Goal: Register for event/course

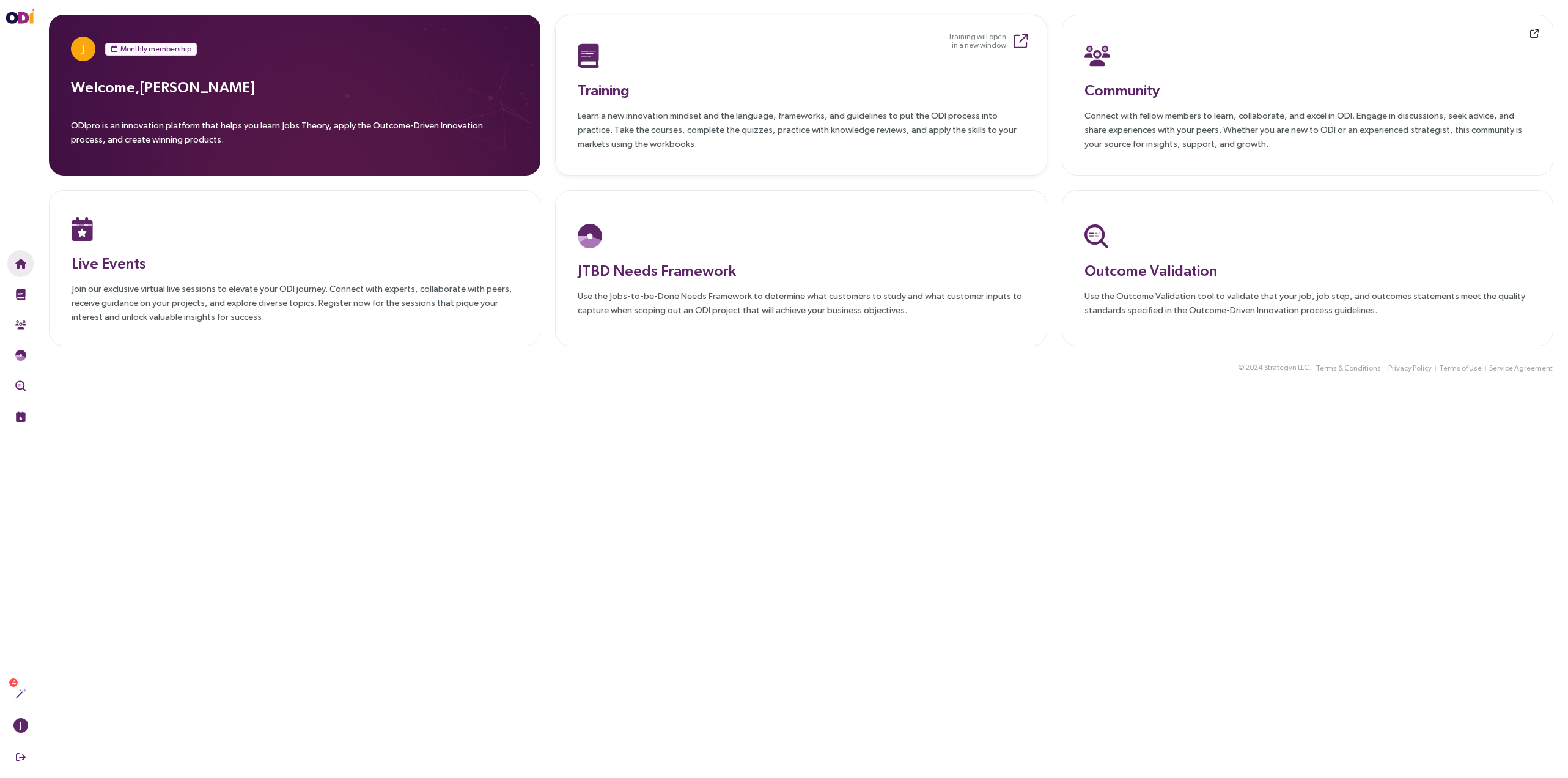
click at [721, 126] on p "Learn a new innovation mindset and the language, frameworks, and guidelines to …" at bounding box center [801, 128] width 447 height 42
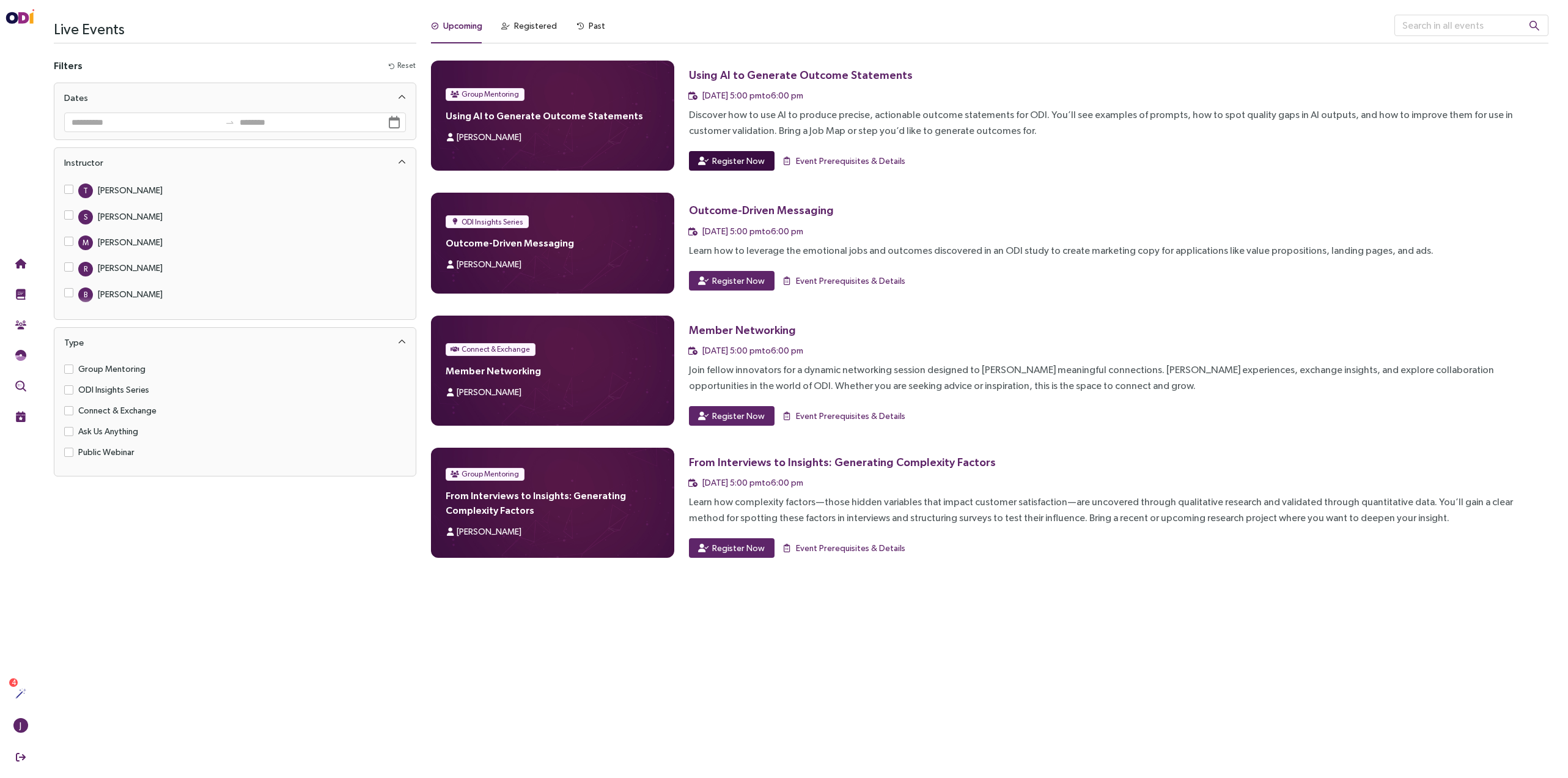
click at [722, 161] on span "Register Now" at bounding box center [739, 160] width 53 height 13
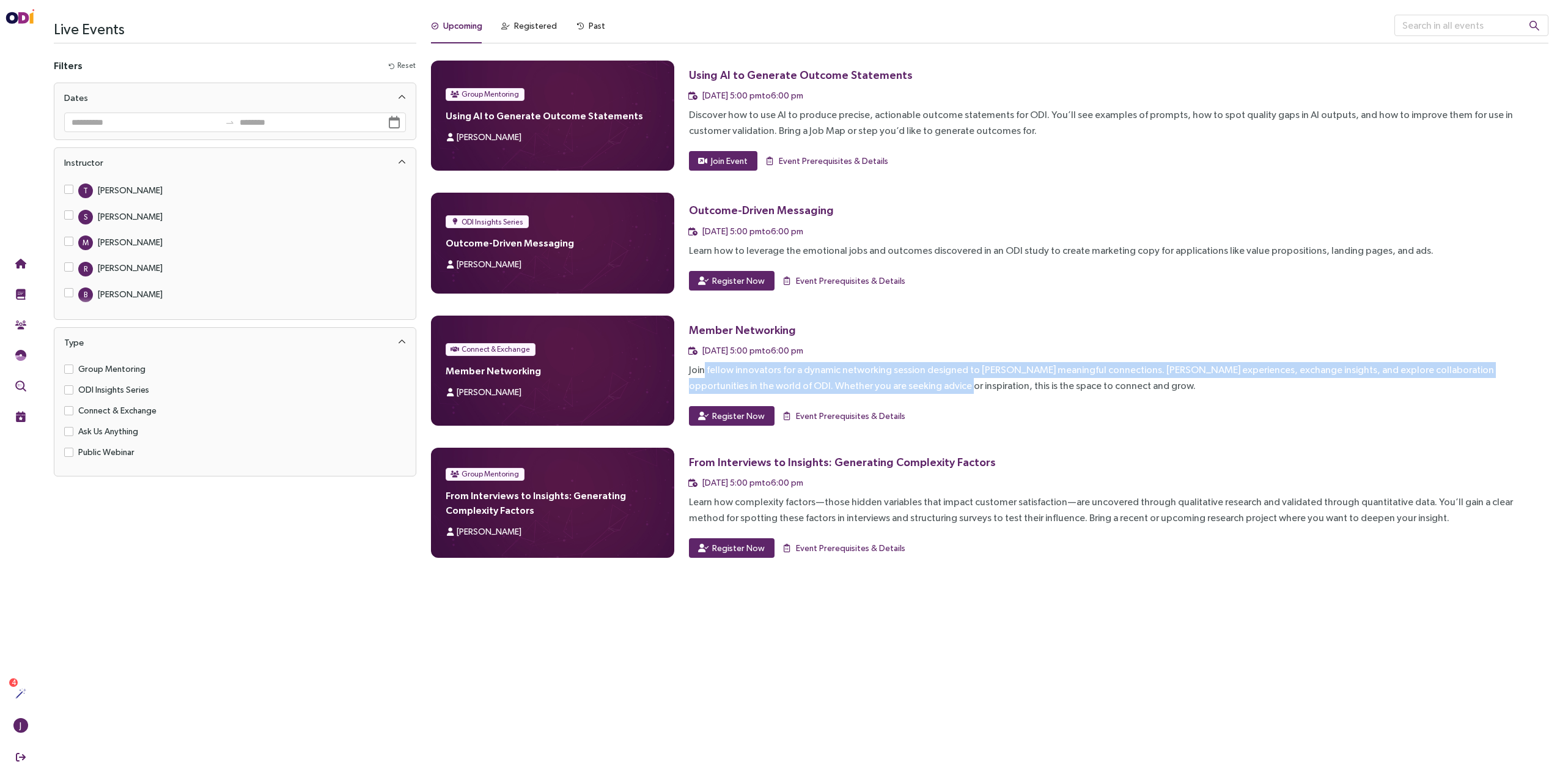
drag, startPoint x: 704, startPoint y: 373, endPoint x: 881, endPoint y: 378, distance: 177.1
click at [881, 378] on div "Join fellow innovators for a dynamic networking session designed to foster mean…" at bounding box center [1119, 377] width 860 height 31
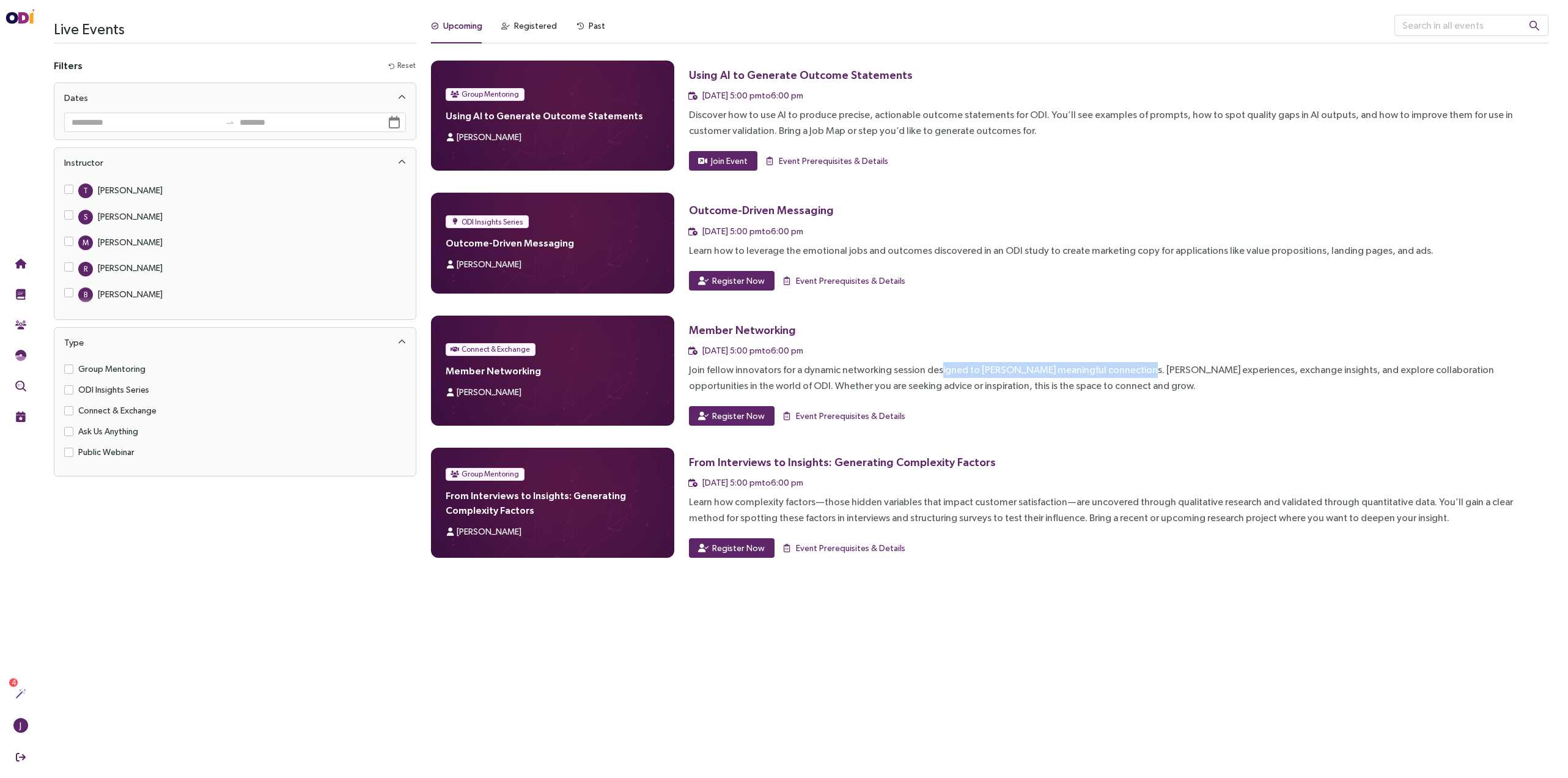
drag, startPoint x: 935, startPoint y: 370, endPoint x: 1120, endPoint y: 368, distance: 185.0
click at [1120, 368] on div "Join fellow innovators for a dynamic networking session designed to foster mean…" at bounding box center [1119, 377] width 860 height 31
click at [589, 27] on div "Past" at bounding box center [597, 25] width 16 height 13
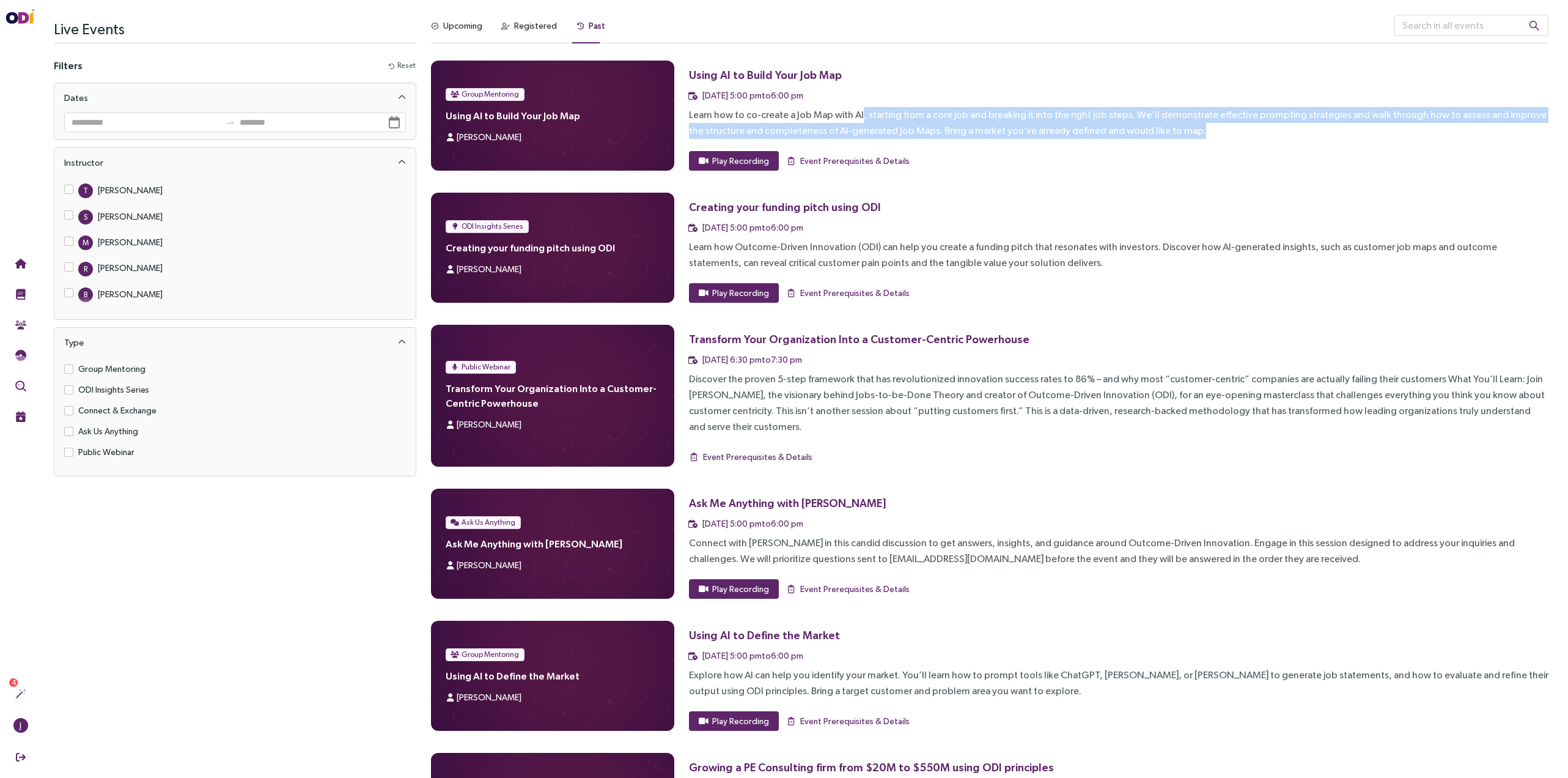
drag, startPoint x: 857, startPoint y: 119, endPoint x: 1310, endPoint y: 124, distance: 453.0
click at [1310, 124] on div "Learn how to co-create a Job Map with AI, starting from a core job and breaking…" at bounding box center [1119, 122] width 860 height 31
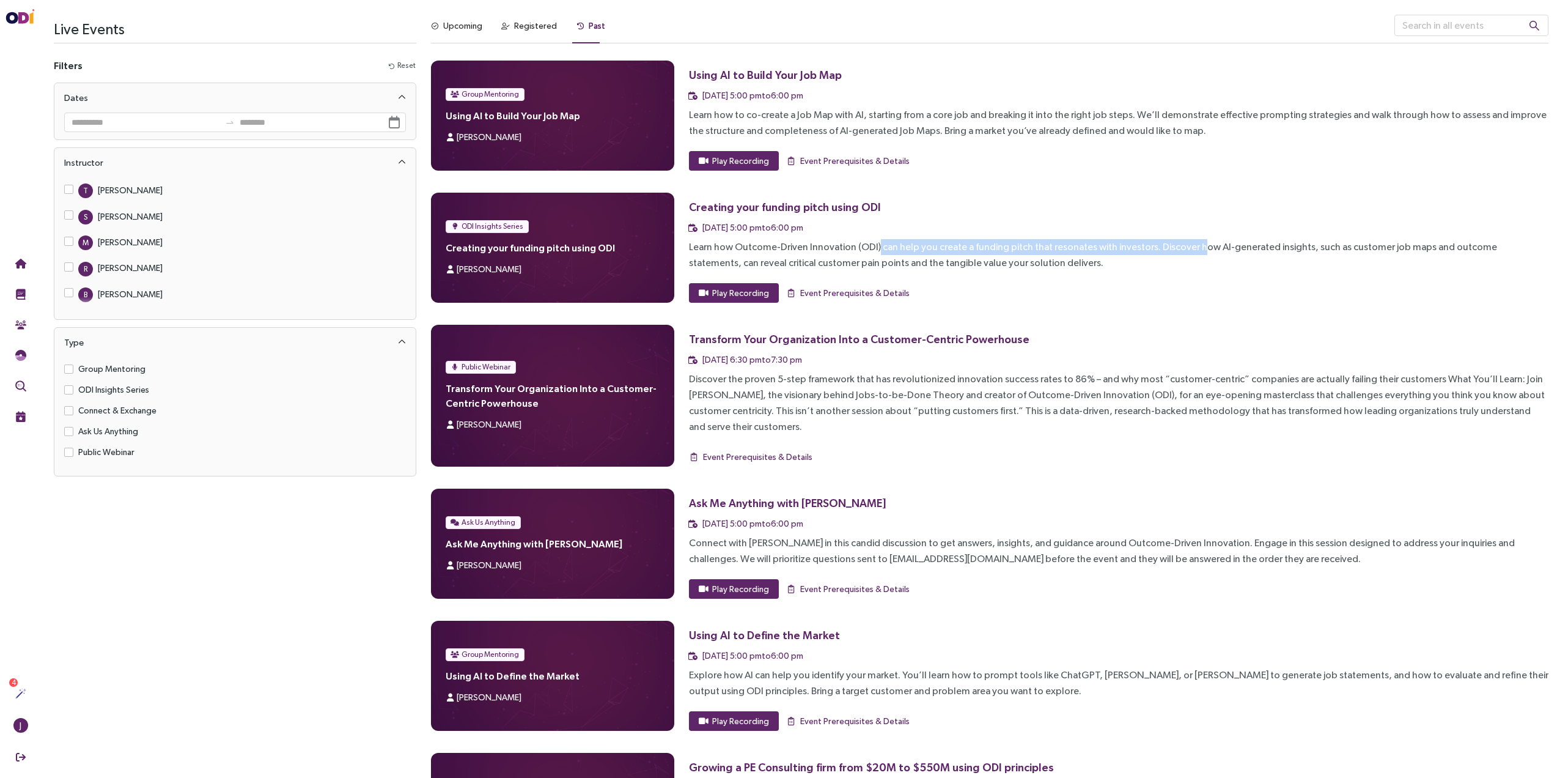
drag, startPoint x: 879, startPoint y: 246, endPoint x: 1189, endPoint y: 246, distance: 310.0
click at [1189, 246] on div "Learn how Outcome-Driven Innovation (ODI) can help you create a funding pitch t…" at bounding box center [1119, 254] width 860 height 31
drag, startPoint x: 1189, startPoint y: 246, endPoint x: 853, endPoint y: 295, distance: 339.6
click at [1187, 248] on div "Learn how Outcome-Driven Innovation (ODI) can help you create a funding pitch t…" at bounding box center [1119, 254] width 860 height 31
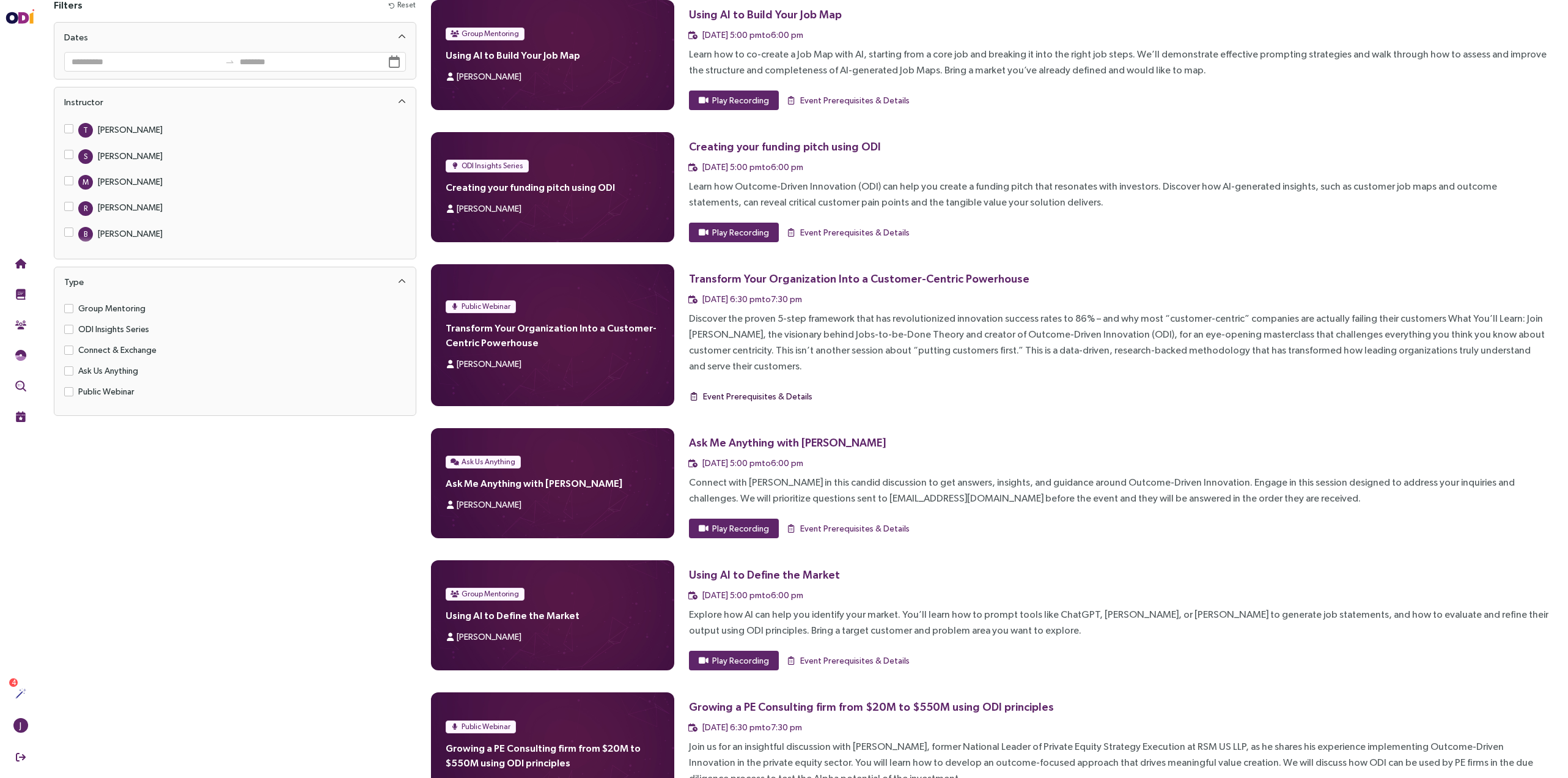
scroll to position [59, 0]
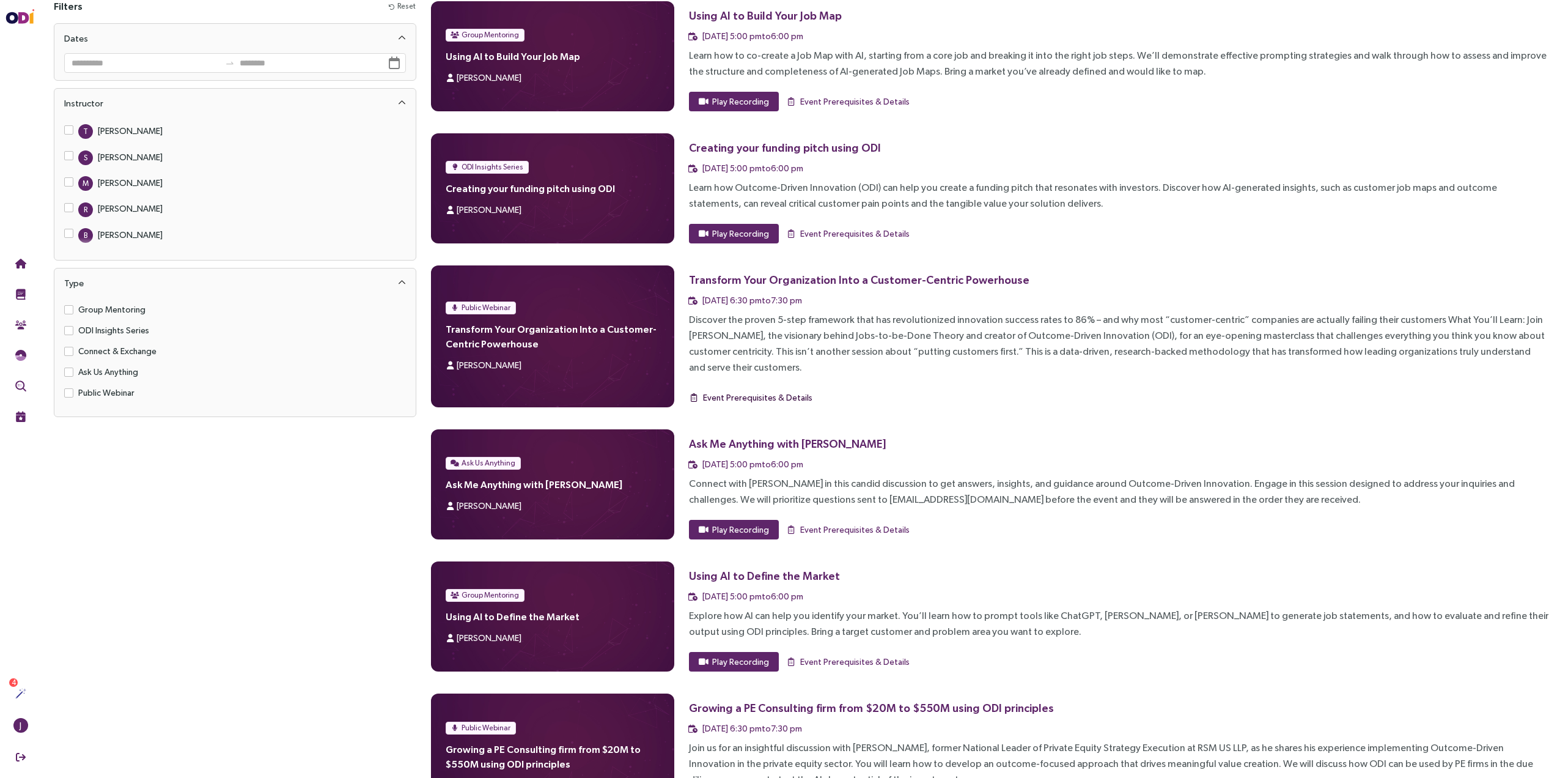
click at [754, 391] on span "Event Prerequisites & Details" at bounding box center [758, 397] width 110 height 13
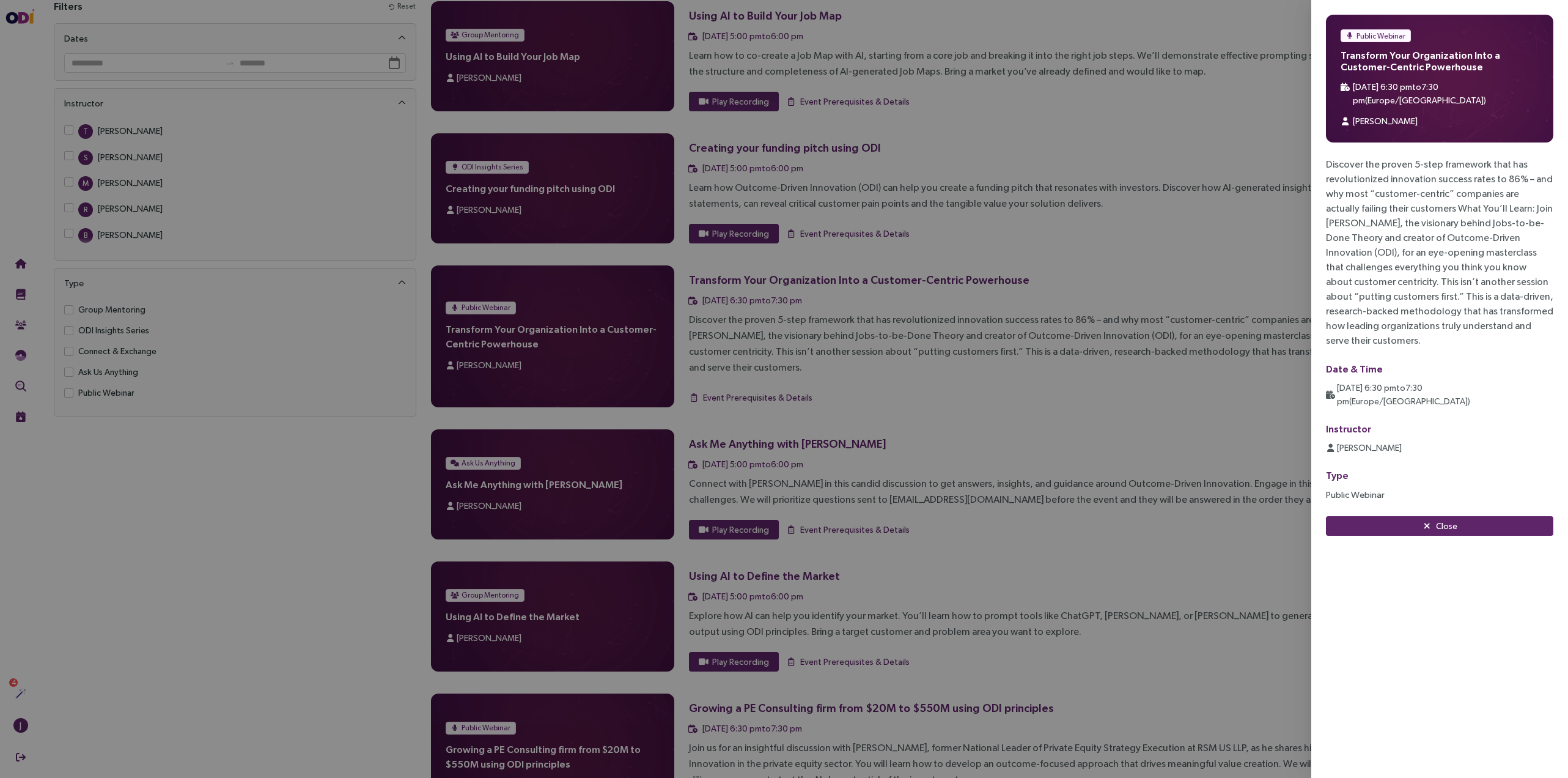
drag, startPoint x: 1377, startPoint y: 49, endPoint x: 1304, endPoint y: 109, distance: 94.5
click at [1377, 49] on div "Public Webinar Transform Your Organization Into a Customer-Centric Powerhouse 3…" at bounding box center [1440, 78] width 227 height 128
drag, startPoint x: 890, startPoint y: 380, endPoint x: 872, endPoint y: 367, distance: 22.2
click at [890, 379] on div at bounding box center [784, 389] width 1568 height 778
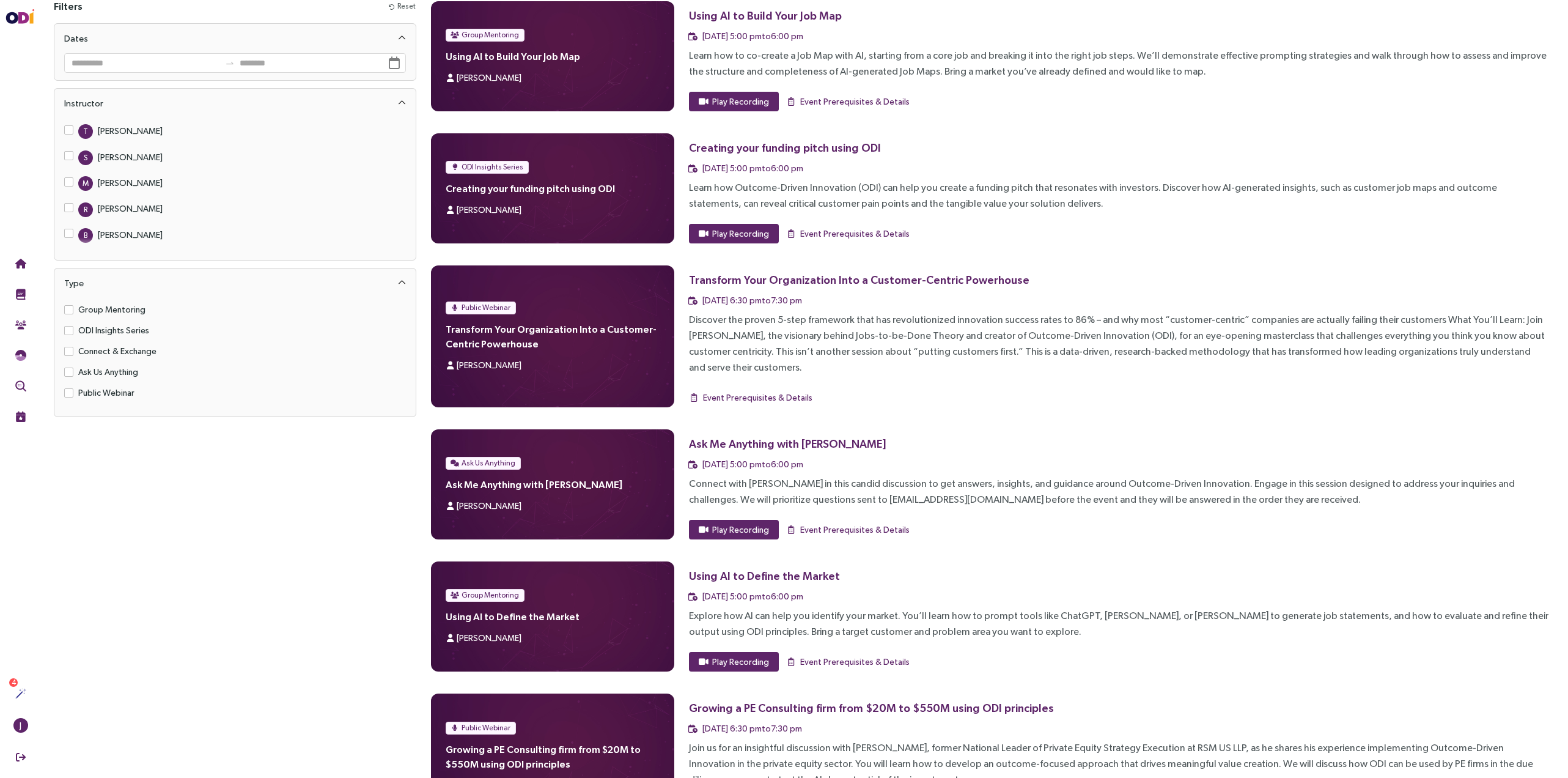
click at [558, 330] on h4 "Transform Your Organization Into a Customer-Centric Powerhouse" at bounding box center [552, 336] width 213 height 30
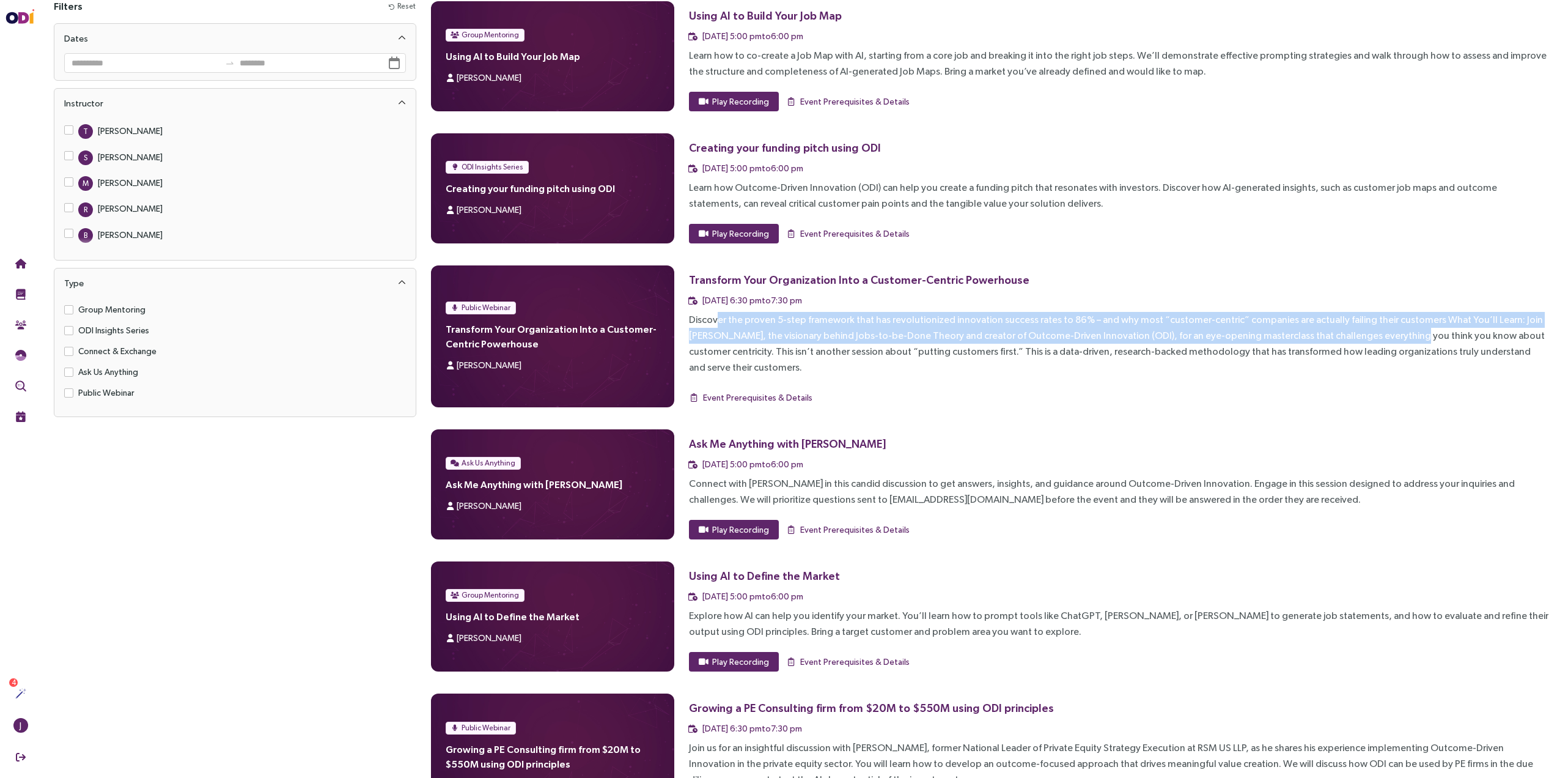
drag, startPoint x: 955, startPoint y: 323, endPoint x: 1361, endPoint y: 332, distance: 406.1
click at [1361, 332] on div "Discover the proven 5-step framework that has revolutionized innovation success…" at bounding box center [1119, 343] width 860 height 64
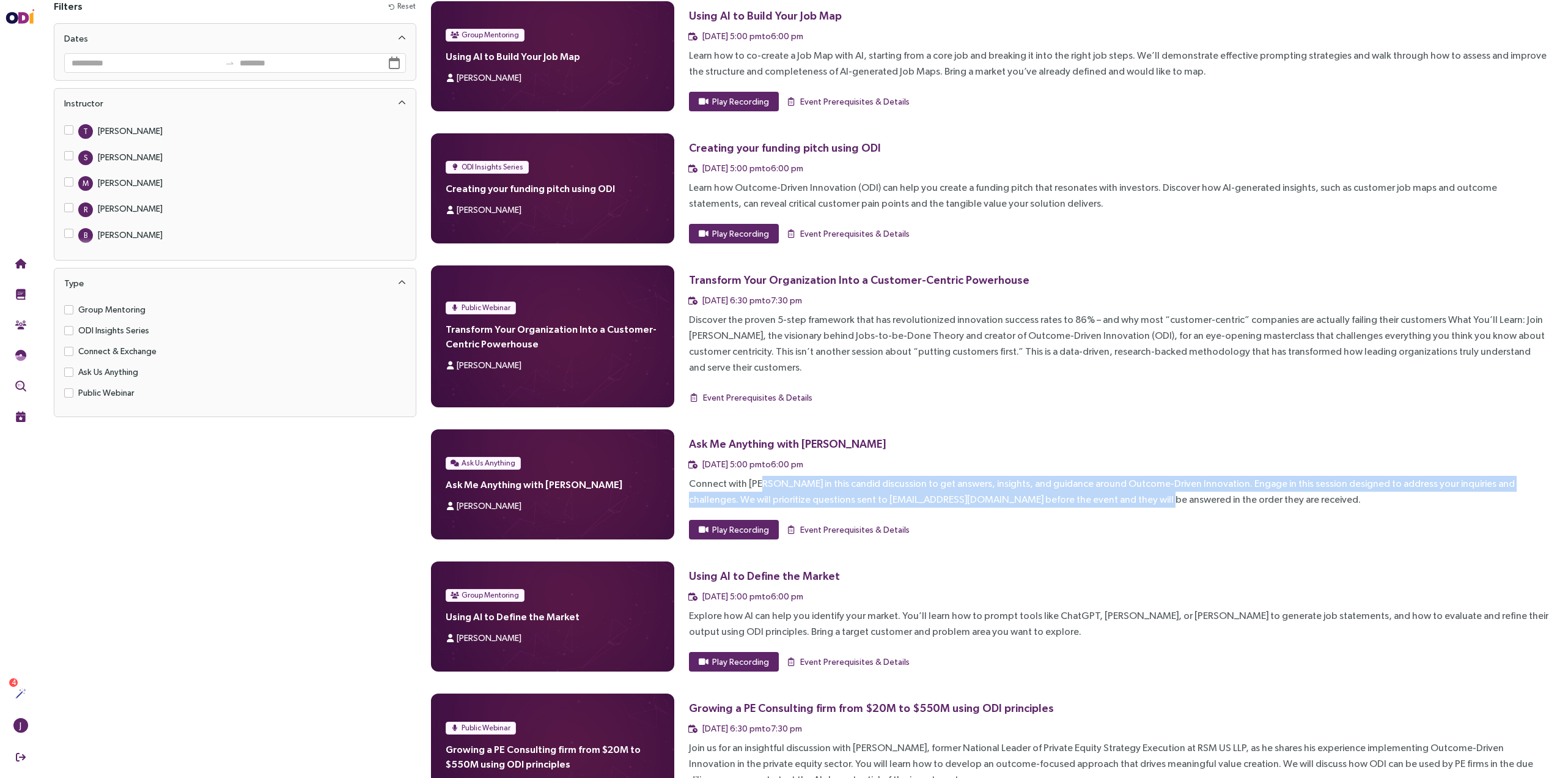
drag, startPoint x: 964, startPoint y: 482, endPoint x: 1100, endPoint y: 487, distance: 136.1
click at [1100, 487] on div "Connect with Tony in this candid discussion to get answers, insights, and guida…" at bounding box center [1119, 491] width 860 height 31
click at [1097, 479] on div "Connect with Tony in this candid discussion to get answers, insights, and guida…" at bounding box center [1119, 491] width 860 height 31
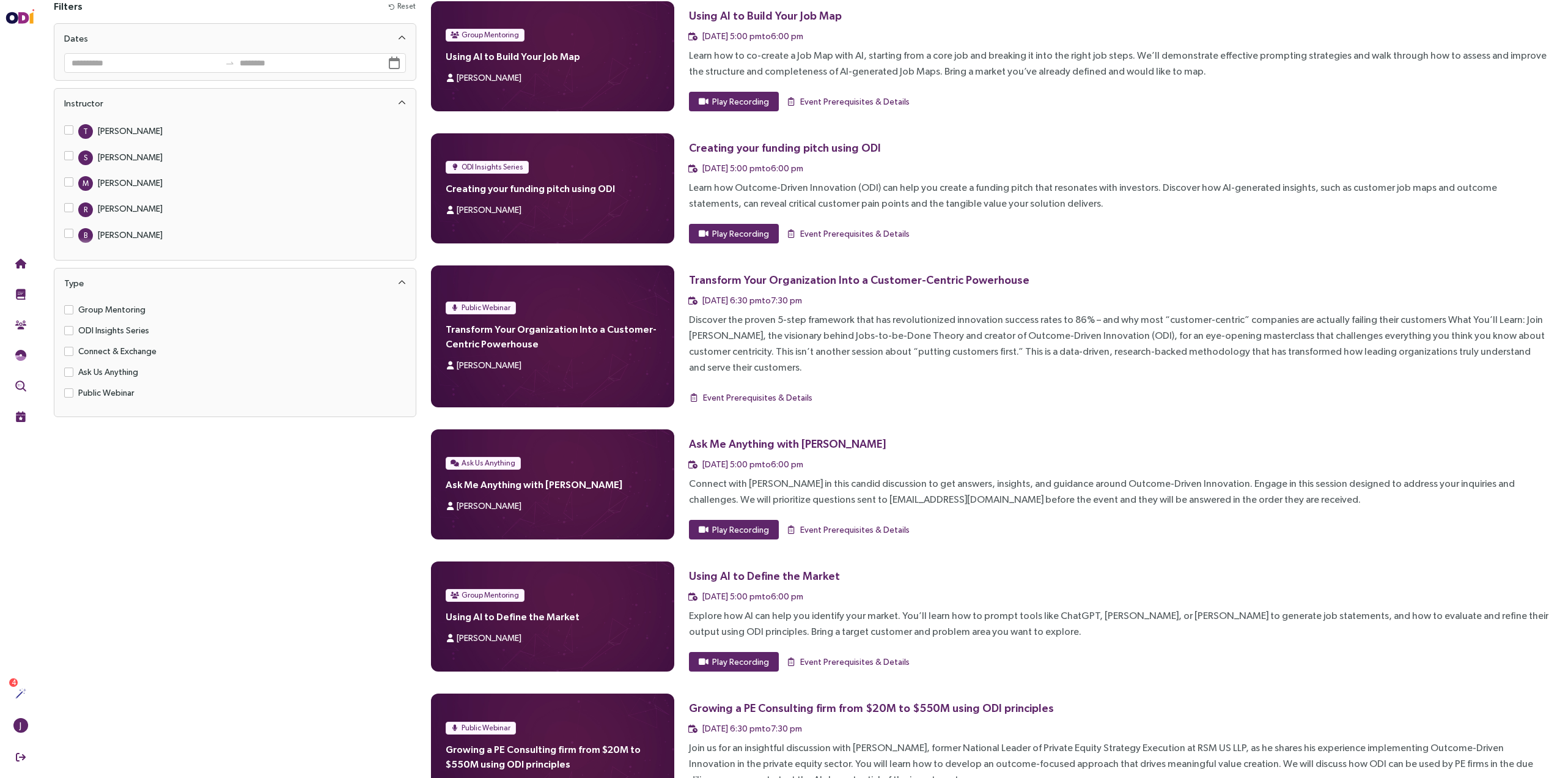
scroll to position [63, 0]
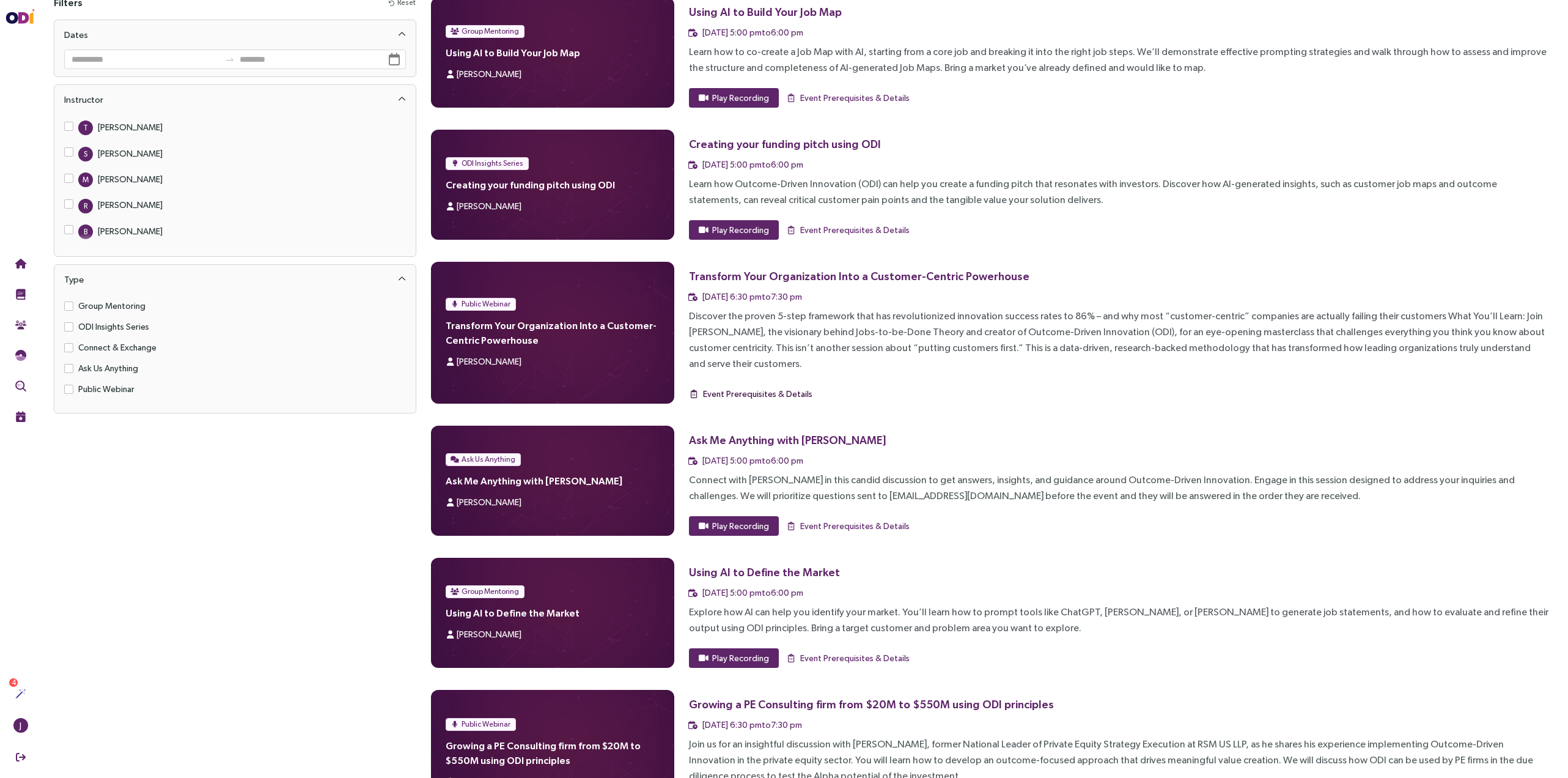
click at [733, 387] on span "Event Prerequisites & Details" at bounding box center [758, 393] width 110 height 13
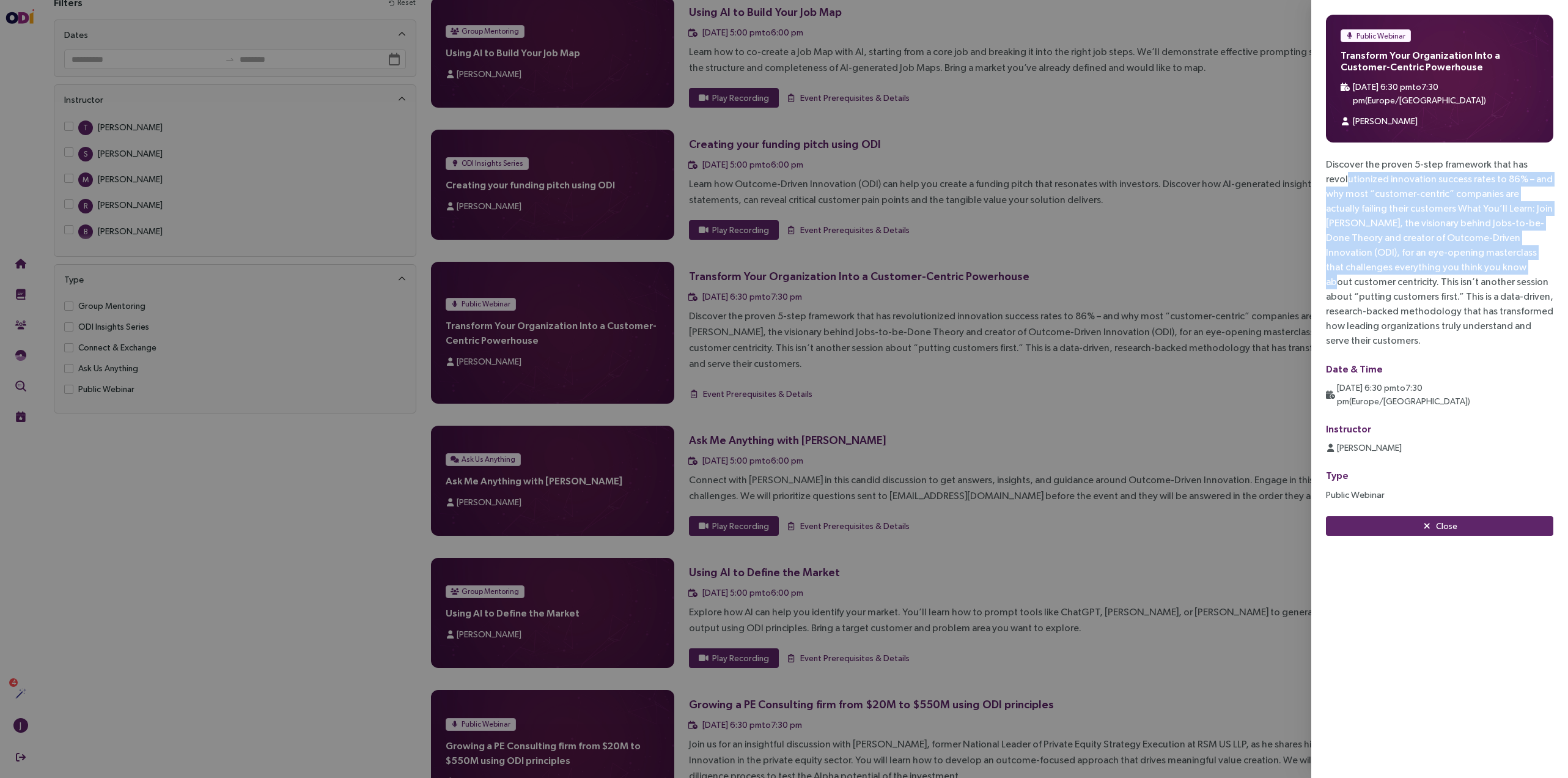
drag, startPoint x: 1455, startPoint y: 167, endPoint x: 1431, endPoint y: 261, distance: 97.0
click at [1431, 261] on div "Discover the proven 5-step framework that has revolutionized innovation success…" at bounding box center [1440, 252] width 227 height 190
click at [1431, 260] on div "Discover the proven 5-step framework that has revolutionized innovation success…" at bounding box center [1440, 252] width 227 height 190
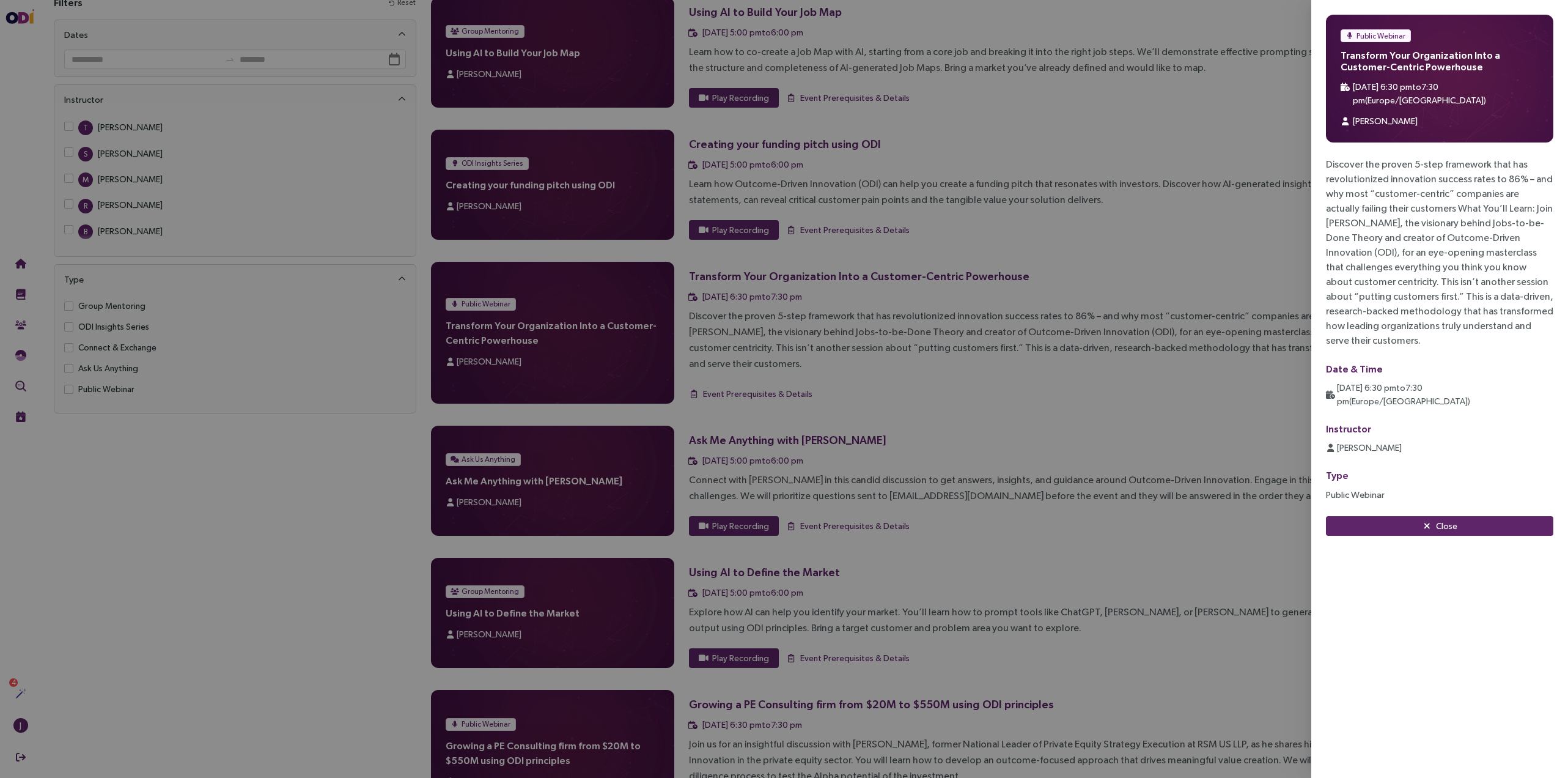
drag, startPoint x: 1054, startPoint y: 378, endPoint x: 1075, endPoint y: 366, distance: 24.2
click at [1069, 371] on div at bounding box center [784, 389] width 1568 height 778
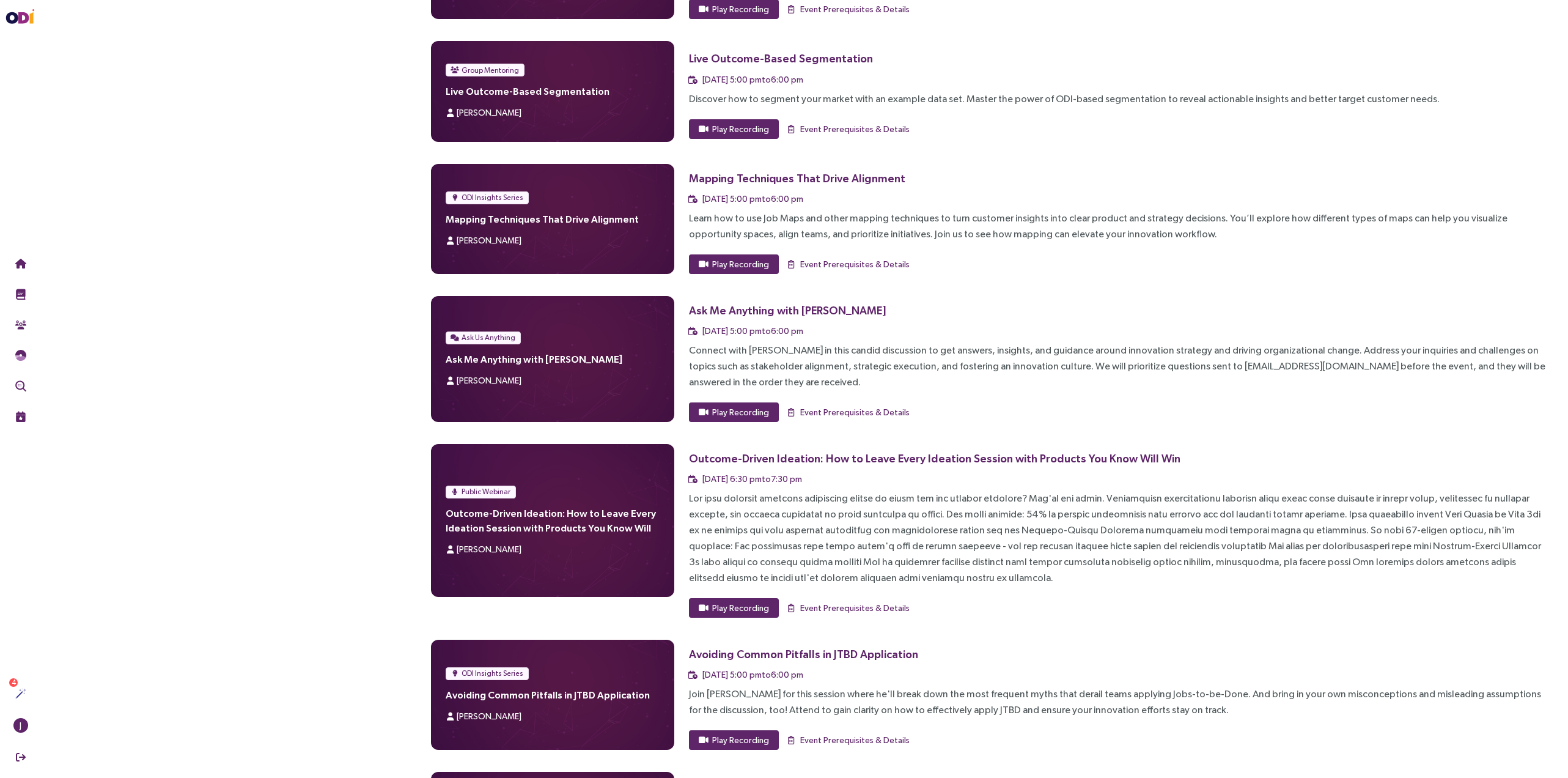
scroll to position [861, 0]
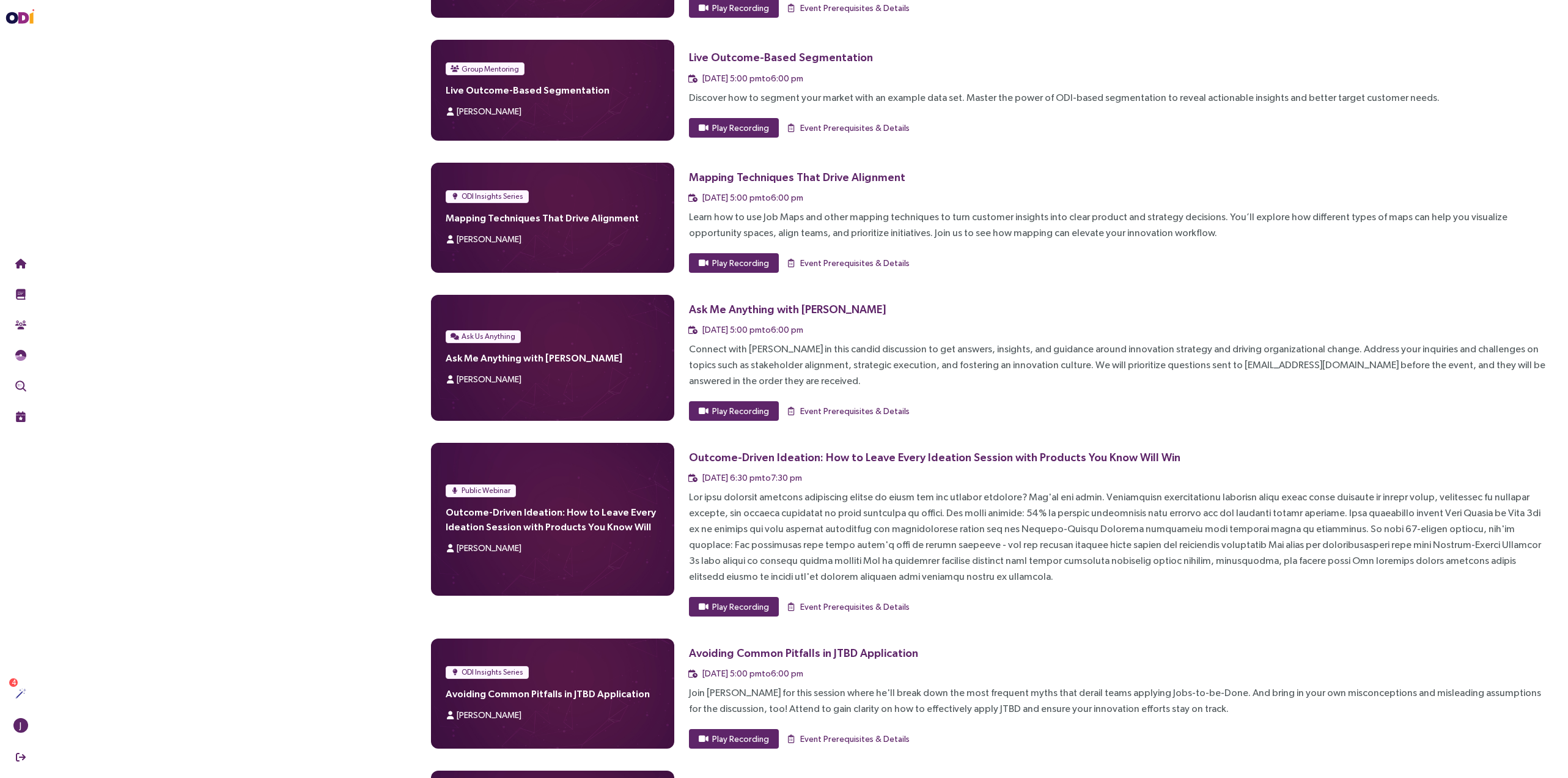
drag, startPoint x: 759, startPoint y: 481, endPoint x: 1078, endPoint y: 492, distance: 319.2
click at [1078, 492] on div at bounding box center [1119, 536] width 860 height 95
drag, startPoint x: 872, startPoint y: 482, endPoint x: 1059, endPoint y: 487, distance: 187.1
click at [1059, 489] on div at bounding box center [1119, 536] width 860 height 95
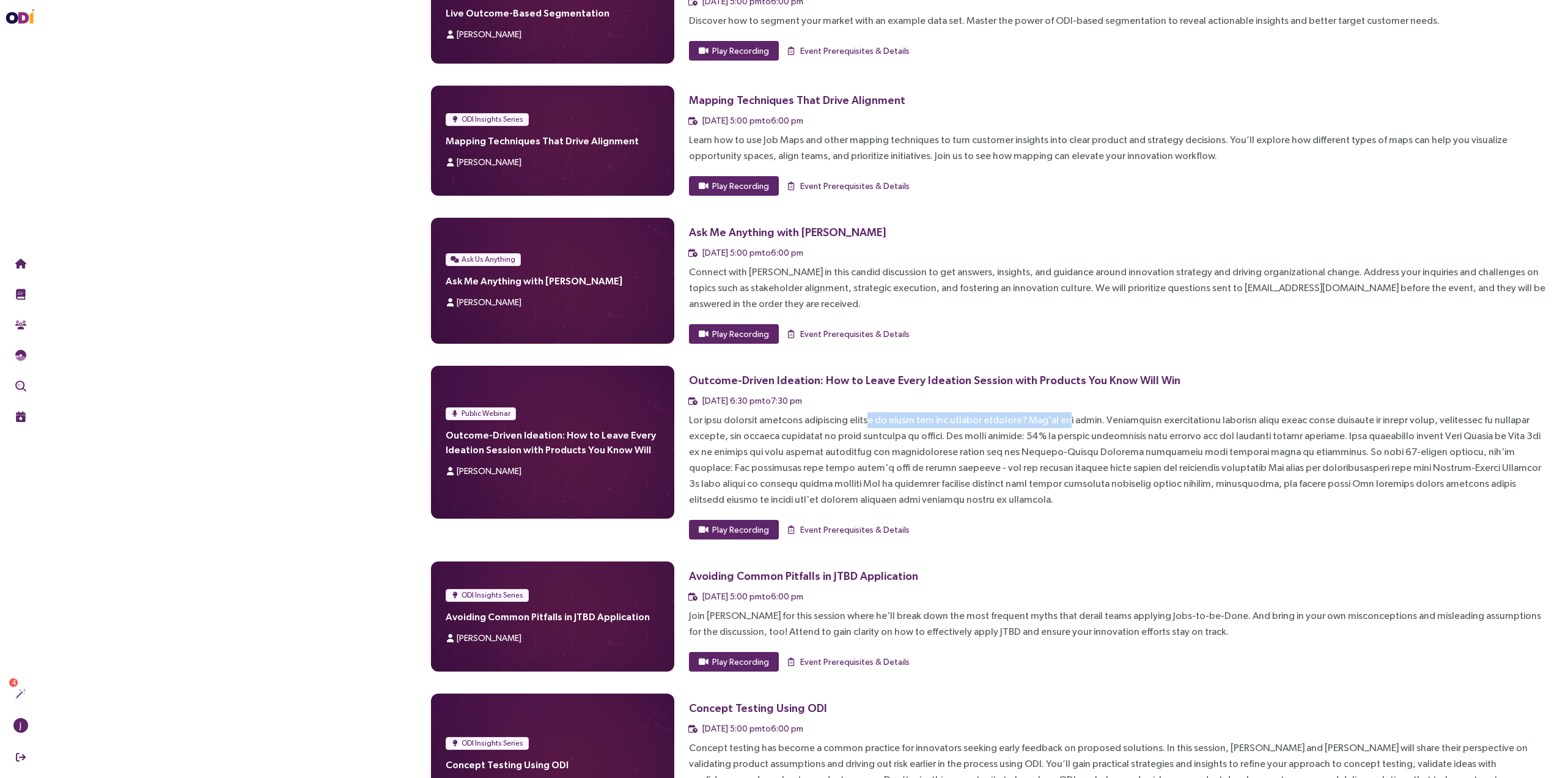
scroll to position [972, 0]
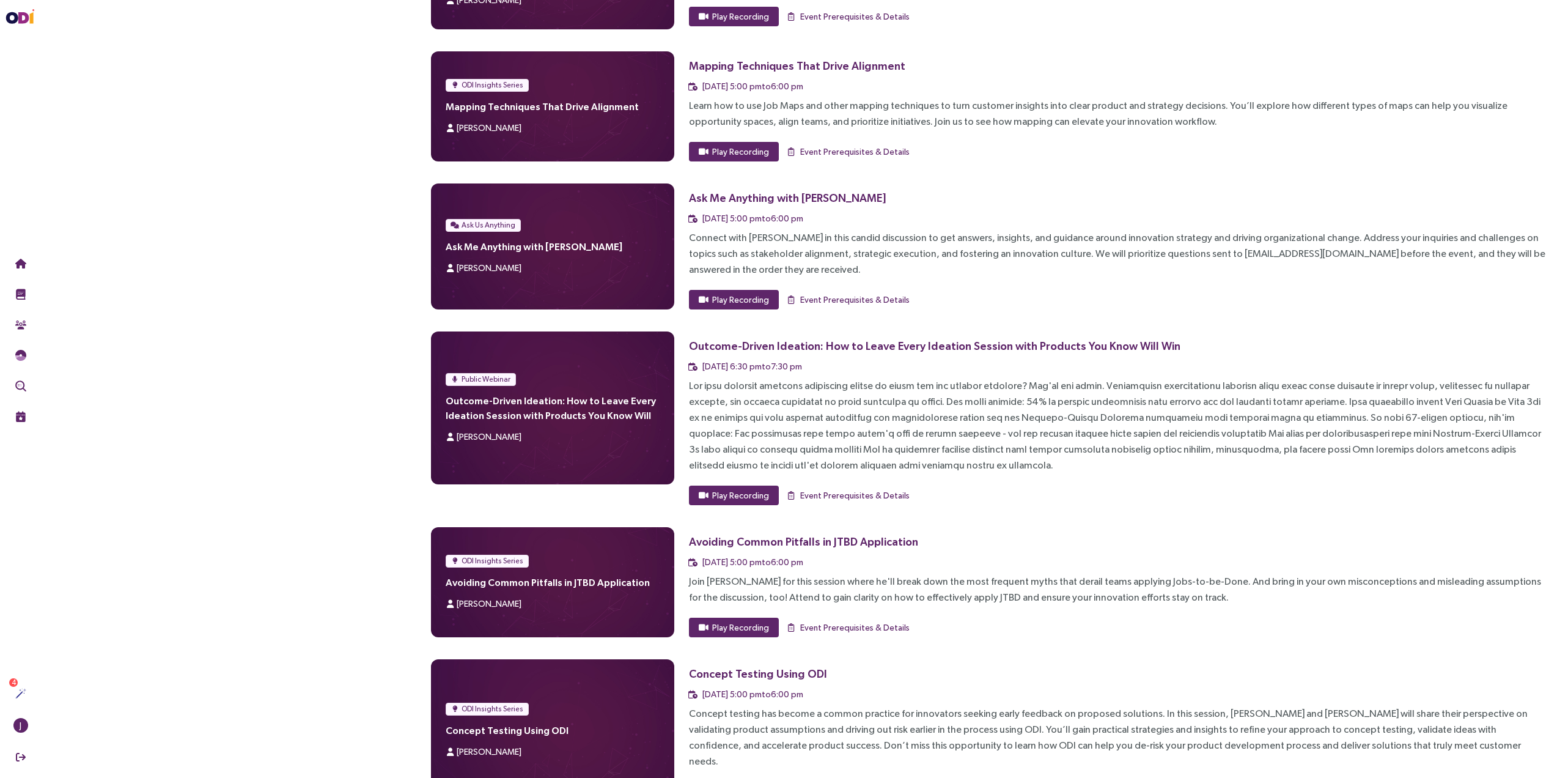
click at [1122, 439] on div at bounding box center [1119, 426] width 860 height 95
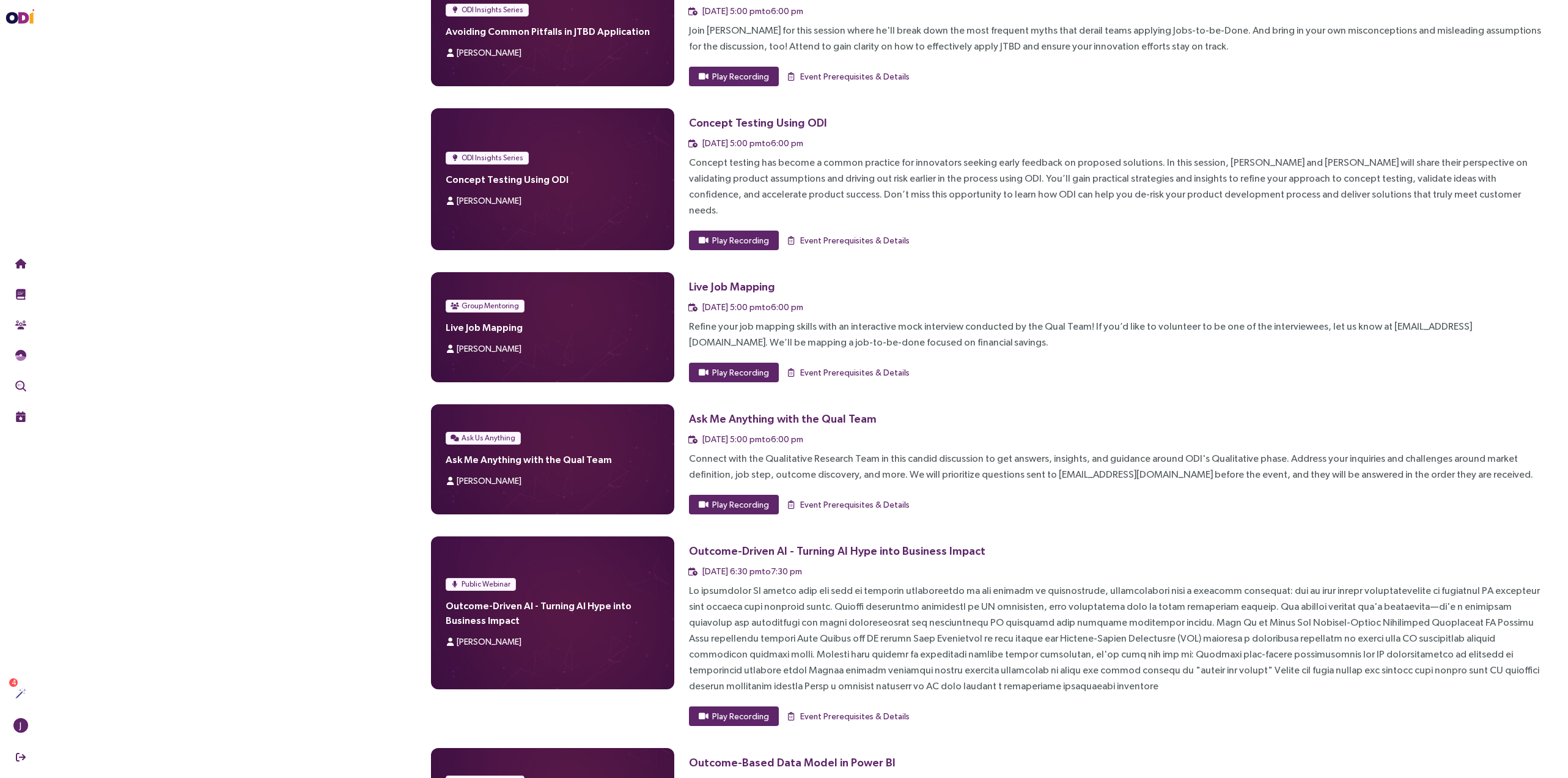
scroll to position [1524, 0]
drag, startPoint x: 978, startPoint y: 561, endPoint x: 1364, endPoint y: 565, distance: 386.0
click at [1383, 582] on div at bounding box center [1119, 638] width 860 height 111
click at [1321, 582] on div at bounding box center [1119, 638] width 860 height 111
click at [721, 709] on span "Play Recording" at bounding box center [740, 715] width 57 height 13
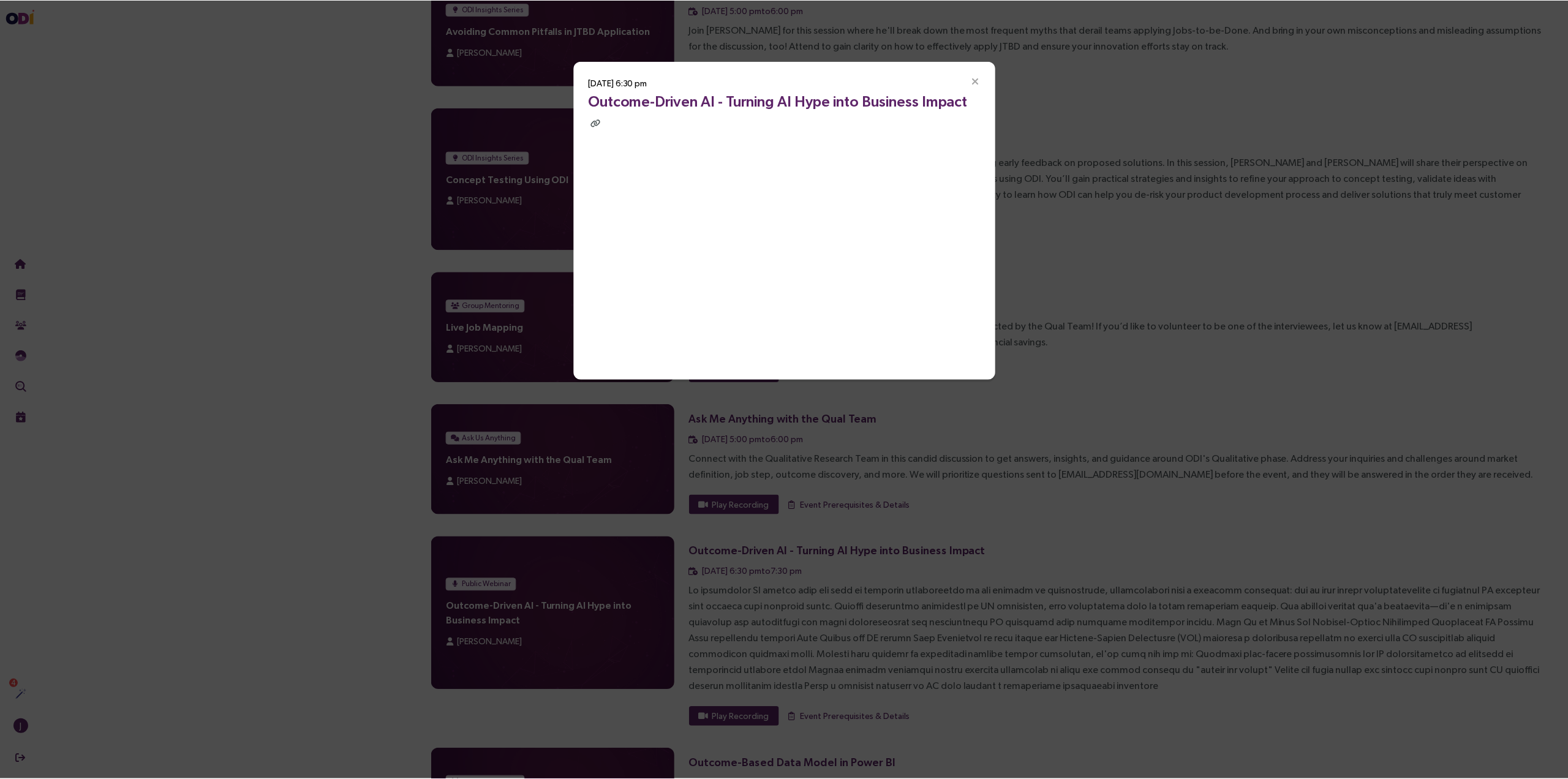
scroll to position [0, 0]
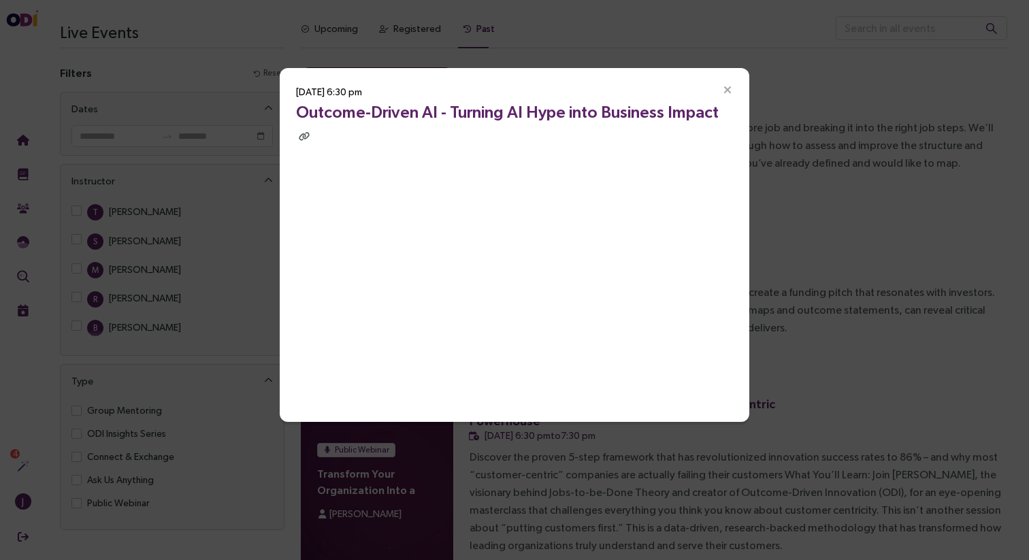
drag, startPoint x: 314, startPoint y: 27, endPoint x: 302, endPoint y: -7, distance: 36.2
click at [302, 0] on html "Home Training Community Needs Framework Outcome Validation Live Events Actions …" at bounding box center [514, 280] width 1029 height 560
